Goal: Task Accomplishment & Management: Complete application form

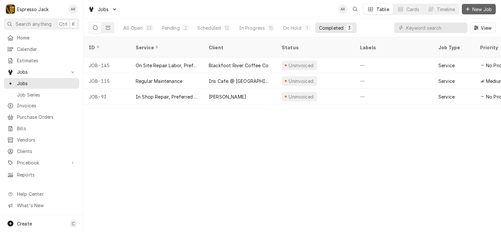
click at [479, 9] on span "New Job" at bounding box center [482, 9] width 22 height 7
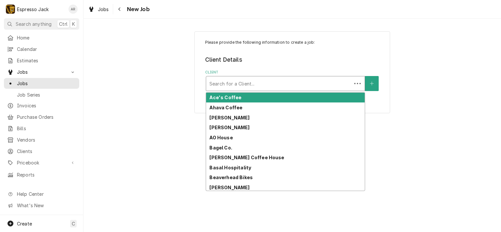
click at [244, 82] on div "Client" at bounding box center [278, 84] width 139 height 12
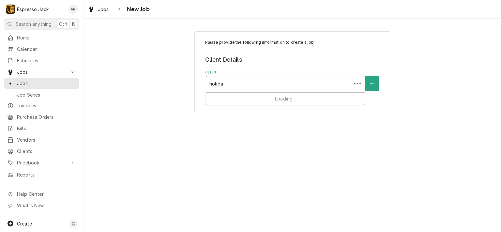
type input "holiday"
drag, startPoint x: 222, startPoint y: 78, endPoint x: 179, endPoint y: 70, distance: 43.8
click at [179, 70] on div "Please provide the following information to create a job: Client Details Client…" at bounding box center [291, 71] width 417 height 93
type input "d"
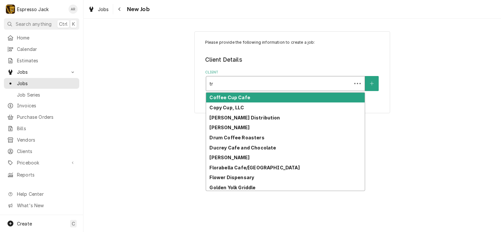
type input "t"
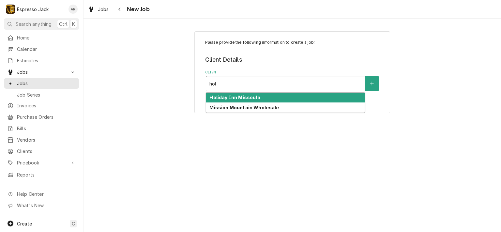
type input "holi"
click at [235, 99] on strong "Holiday Inn Missoula" at bounding box center [234, 98] width 51 height 6
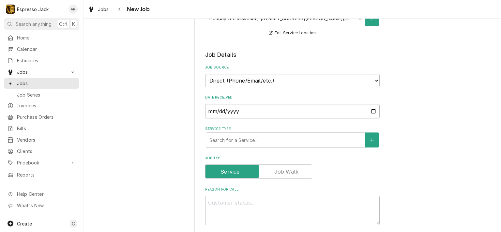
scroll to position [117, 0]
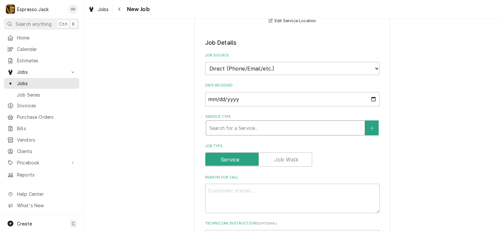
click at [243, 128] on div "Service Type" at bounding box center [285, 128] width 152 height 12
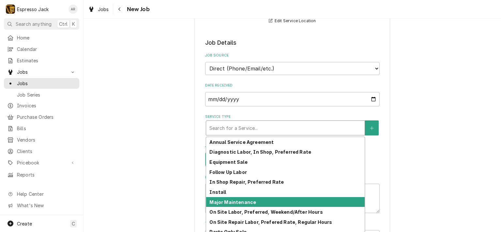
scroll to position [34, 0]
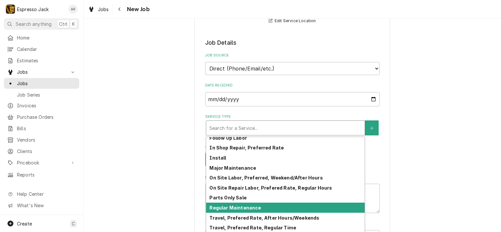
click at [244, 205] on strong "Regular Maintenance" at bounding box center [235, 208] width 52 height 6
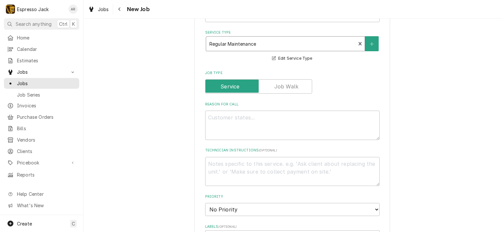
scroll to position [235, 0]
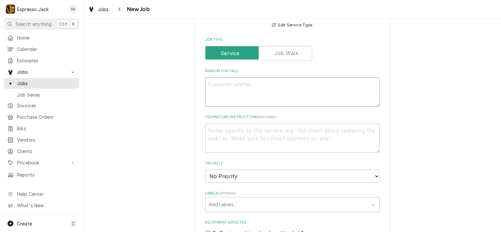
click at [223, 87] on textarea "Reason For Call" at bounding box center [292, 91] width 174 height 29
paste textarea "Quarterly Machine Maintenance at Holiday Inn"
type textarea "x"
type textarea "Quarterly Machine Maintenance at Holiday Inn"
type textarea "x"
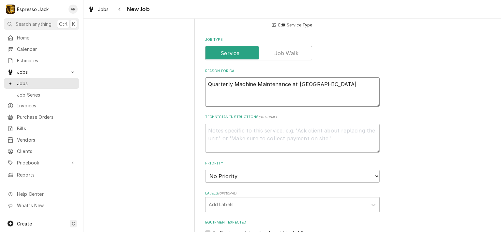
type textarea "Quarterly Machine Maintenance at Holiday In"
type textarea "x"
type textarea "Quarterly Machine Maintenance at Holiday I"
type textarea "x"
type textarea "Quarterly Machine Maintenance at Holiday"
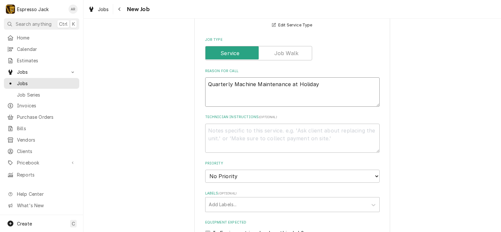
type textarea "x"
type textarea "Quarterly Machine Maintenance at Holiday"
type textarea "x"
type textarea "Quarterly Machine Maintenance at Holida"
type textarea "x"
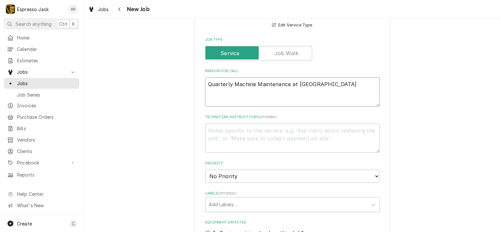
type textarea "Quarterly Machine Maintenance at Holid"
type textarea "x"
type textarea "Quarterly Machine Maintenance at Holi"
type textarea "x"
type textarea "Quarterly Machine Maintenance at Hol"
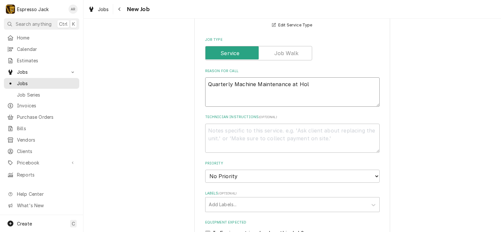
type textarea "x"
type textarea "Quarterly Machine Maintenance at Ho"
type textarea "x"
type textarea "Quarterly Machine Maintenance at H"
type textarea "x"
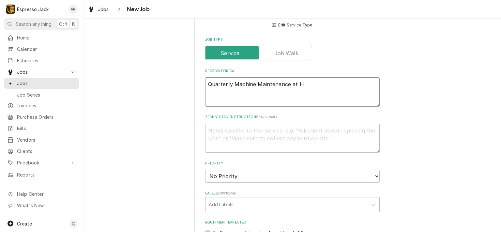
type textarea "Quarterly Machine Maintenance at"
type textarea "x"
type textarea "Quarterly Machine Maintenance at"
type textarea "x"
type textarea "Quarterly Machine Maintenance a"
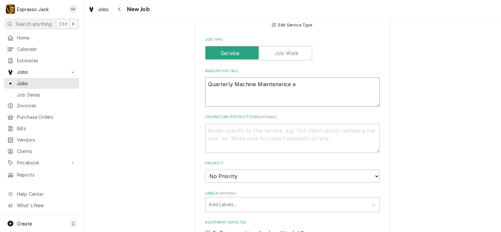
type textarea "x"
type textarea "Quarterly Machine Maintenance"
type textarea "x"
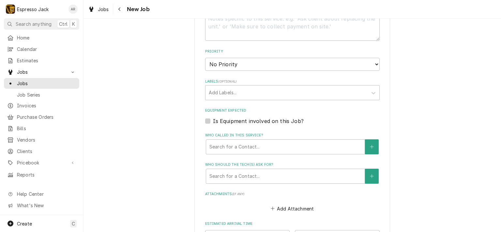
scroll to position [352, 0]
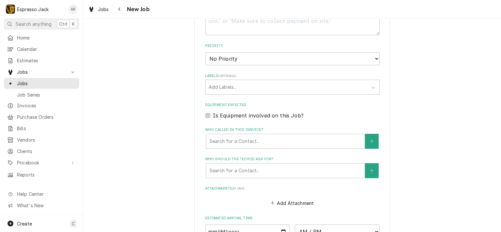
type textarea "Quarterly Machine Maintenance"
select select "3"
click at [205, 52] on select "No Priority Urgent High Medium Low" at bounding box center [292, 58] width 174 height 13
type textarea "x"
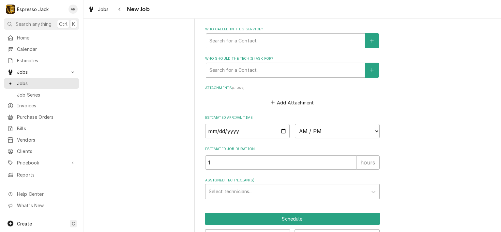
scroll to position [469, 0]
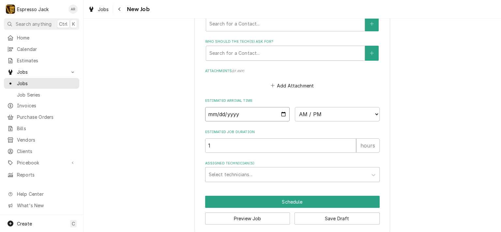
click at [281, 111] on input "Date" at bounding box center [247, 114] width 85 height 14
type input "2025-09-25"
type textarea "x"
select select "12:00:00"
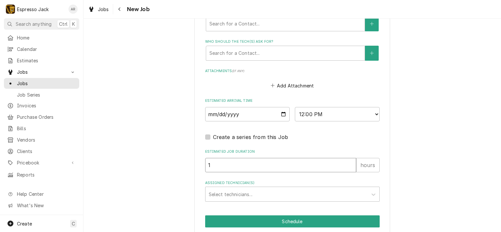
type textarea "x"
type input "2"
click at [349, 160] on input "2" at bounding box center [280, 165] width 151 height 14
type textarea "x"
type input "3"
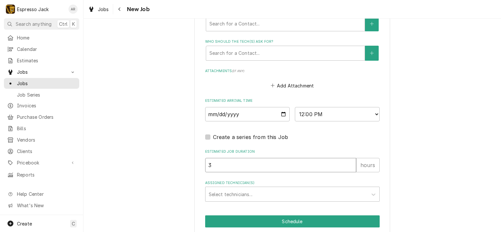
click at [349, 160] on input "3" at bounding box center [280, 165] width 151 height 14
type textarea "x"
type input "2"
click at [348, 165] on input "2" at bounding box center [280, 165] width 151 height 14
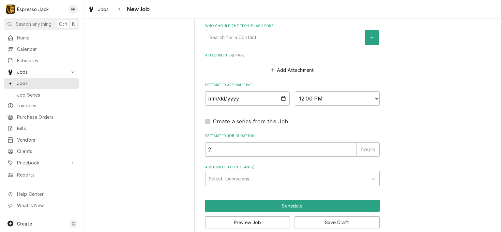
scroll to position [493, 0]
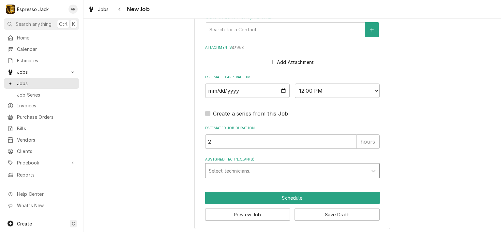
click at [237, 165] on div "Assigned Technician(s)" at bounding box center [287, 171] width 156 height 12
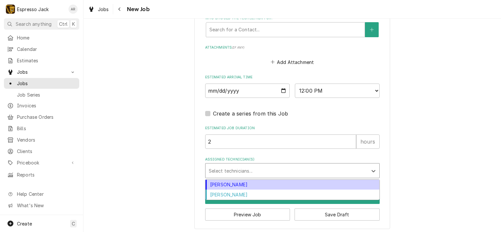
click at [224, 181] on div "Jack Kehoe" at bounding box center [292, 185] width 174 height 10
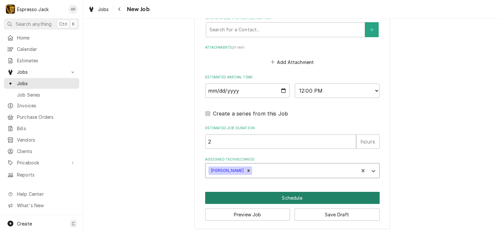
click at [264, 196] on button "Schedule" at bounding box center [292, 198] width 174 height 12
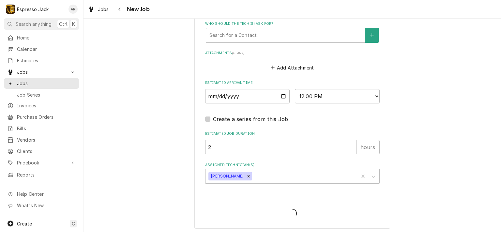
type textarea "x"
